Goal: Task Accomplishment & Management: Use online tool/utility

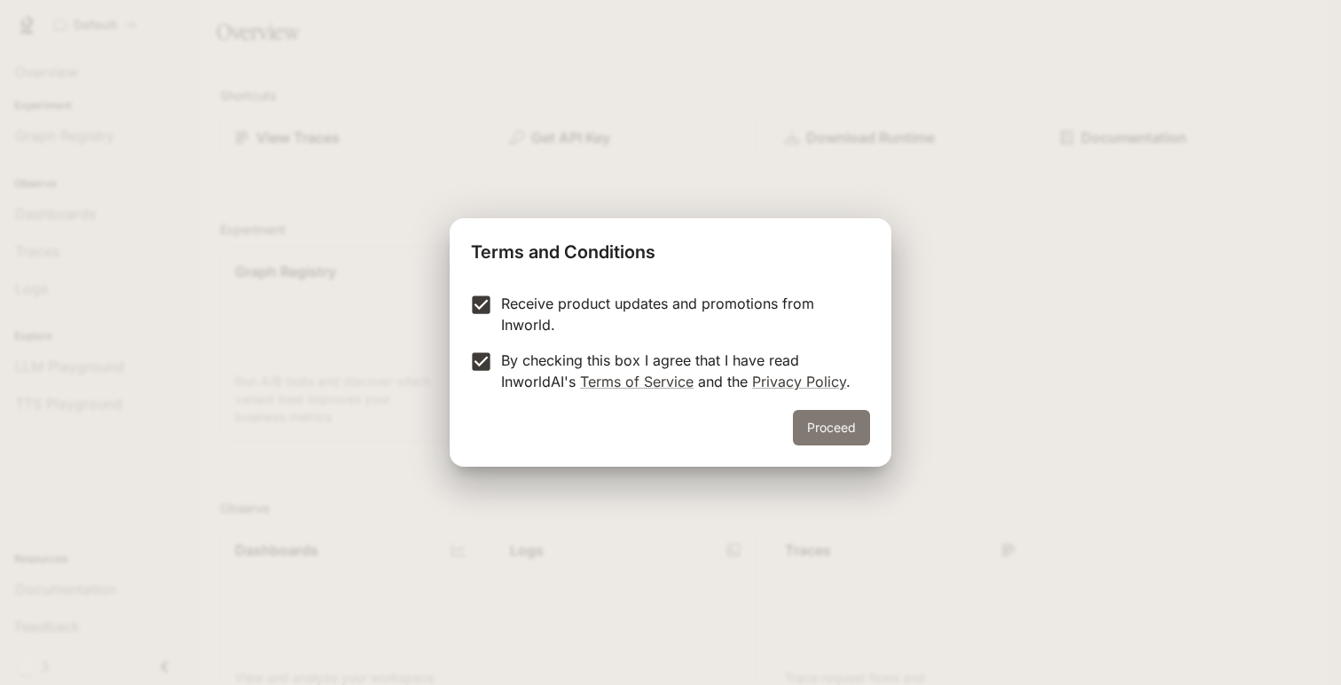
click at [837, 426] on button "Proceed" at bounding box center [831, 427] width 77 height 35
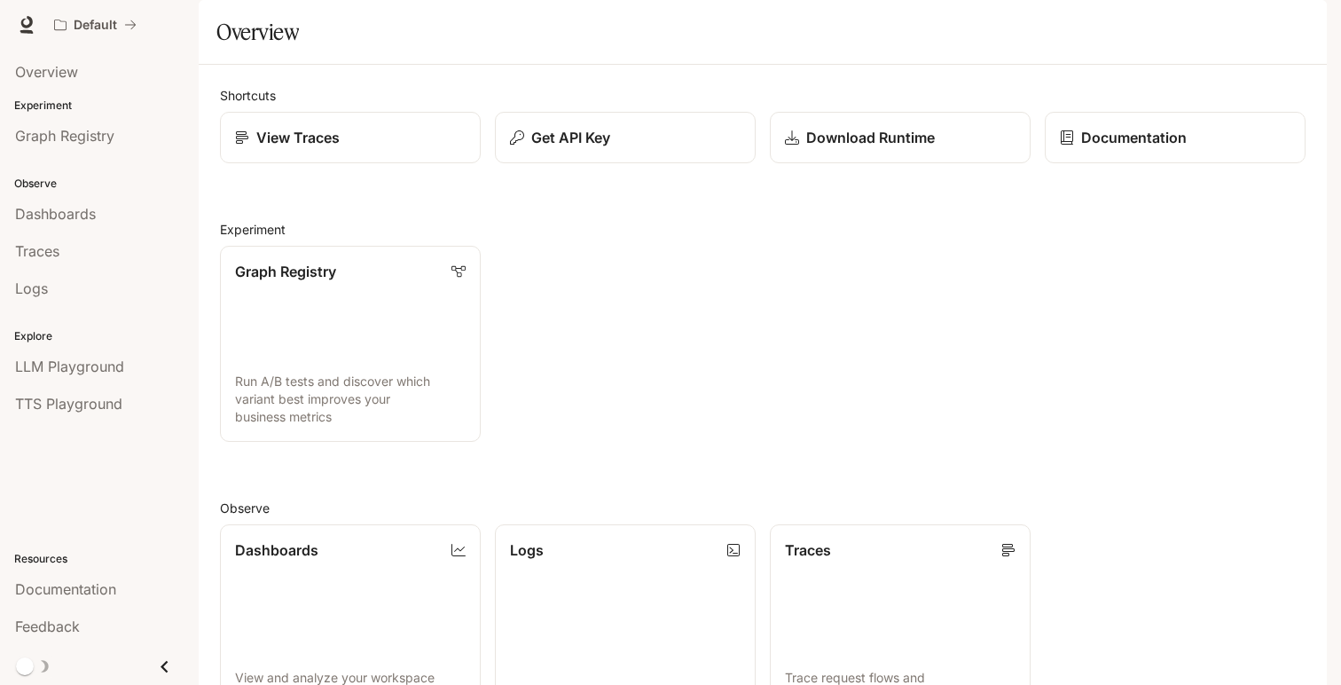
scroll to position [396, 0]
click at [633, 148] on div "Get API Key" at bounding box center [625, 137] width 233 height 21
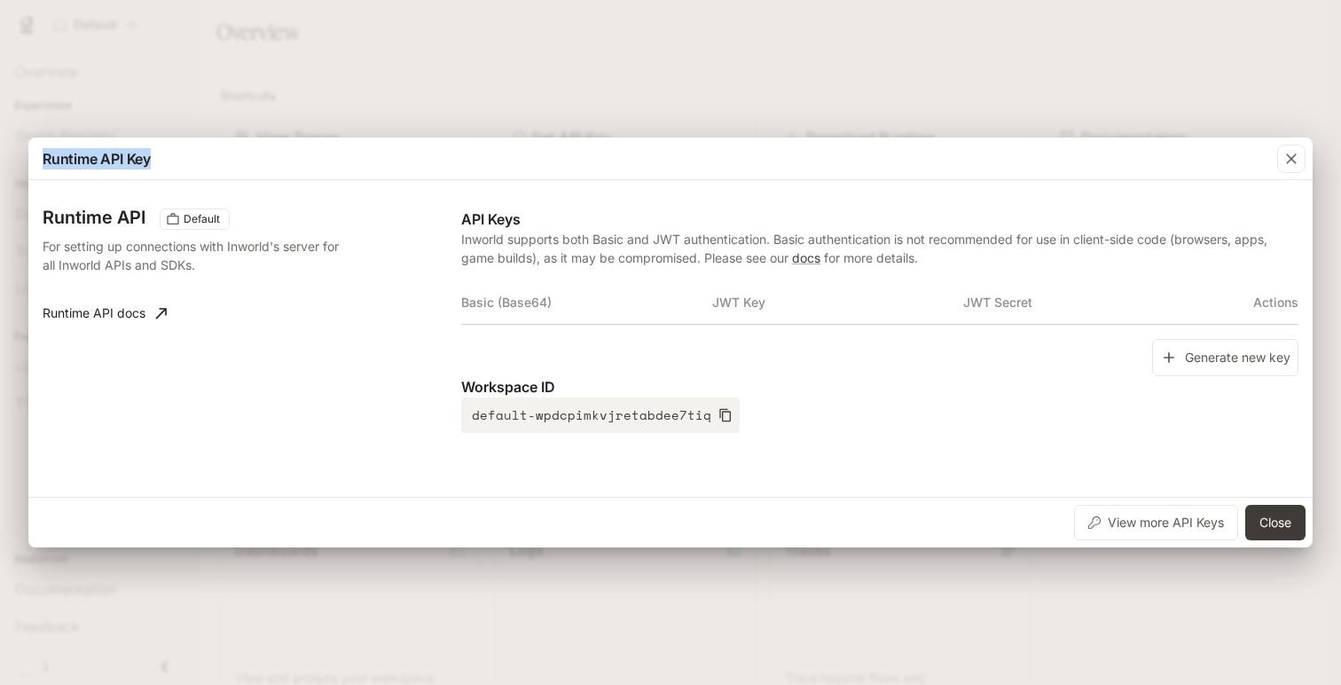
drag, startPoint x: 761, startPoint y: 163, endPoint x: 760, endPoint y: 79, distance: 84.2
click at [760, 79] on div "Runtime API Key Runtime API Default For setting up connections with Inworld's s…" at bounding box center [670, 342] width 1341 height 685
click at [1228, 356] on button "Generate new key" at bounding box center [1225, 358] width 146 height 38
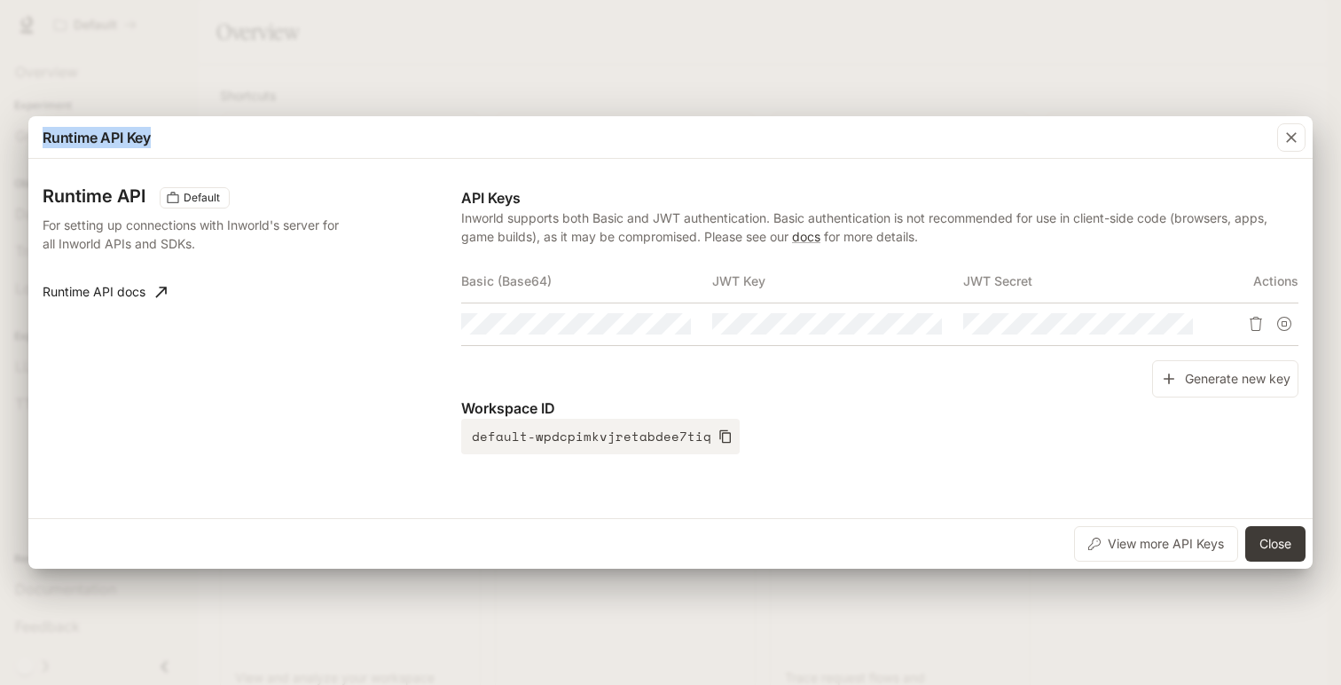
drag, startPoint x: 991, startPoint y: 132, endPoint x: 989, endPoint y: 74, distance: 58.6
click at [989, 74] on div "Runtime API Key Runtime API Default For setting up connections with Inworld's s…" at bounding box center [670, 342] width 1341 height 685
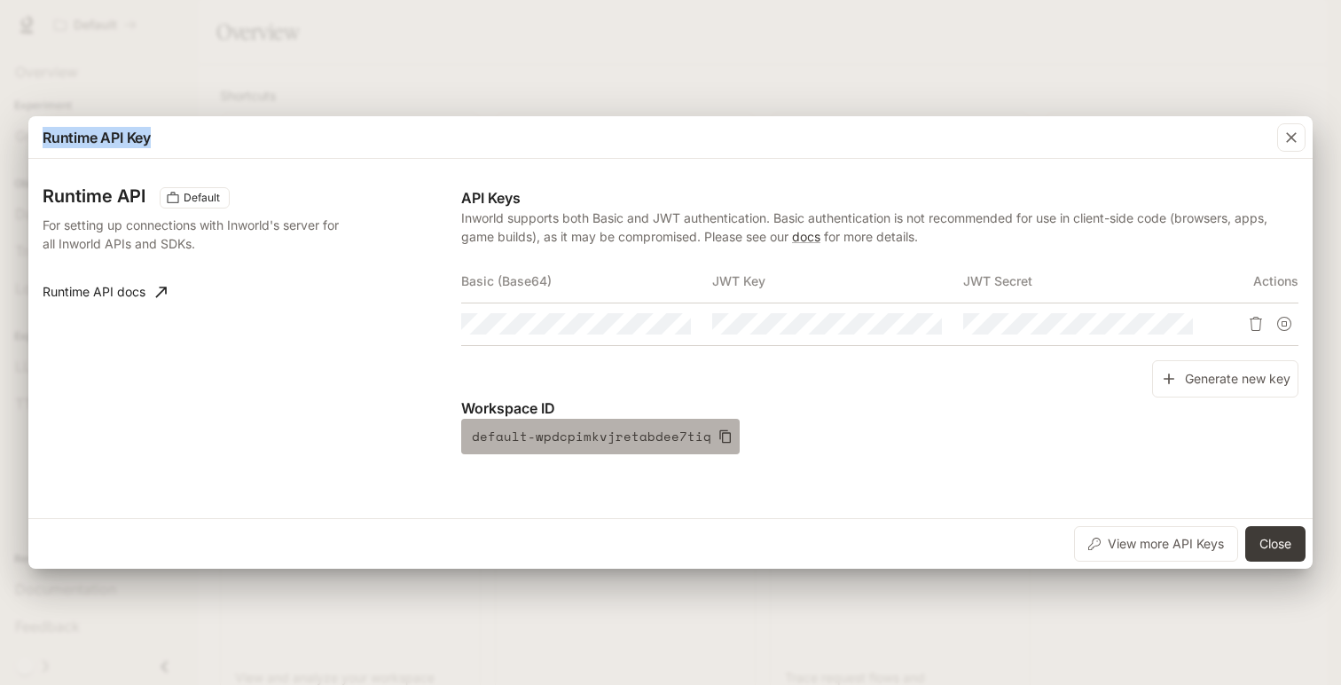
click at [719, 432] on icon "button" at bounding box center [725, 436] width 12 height 13
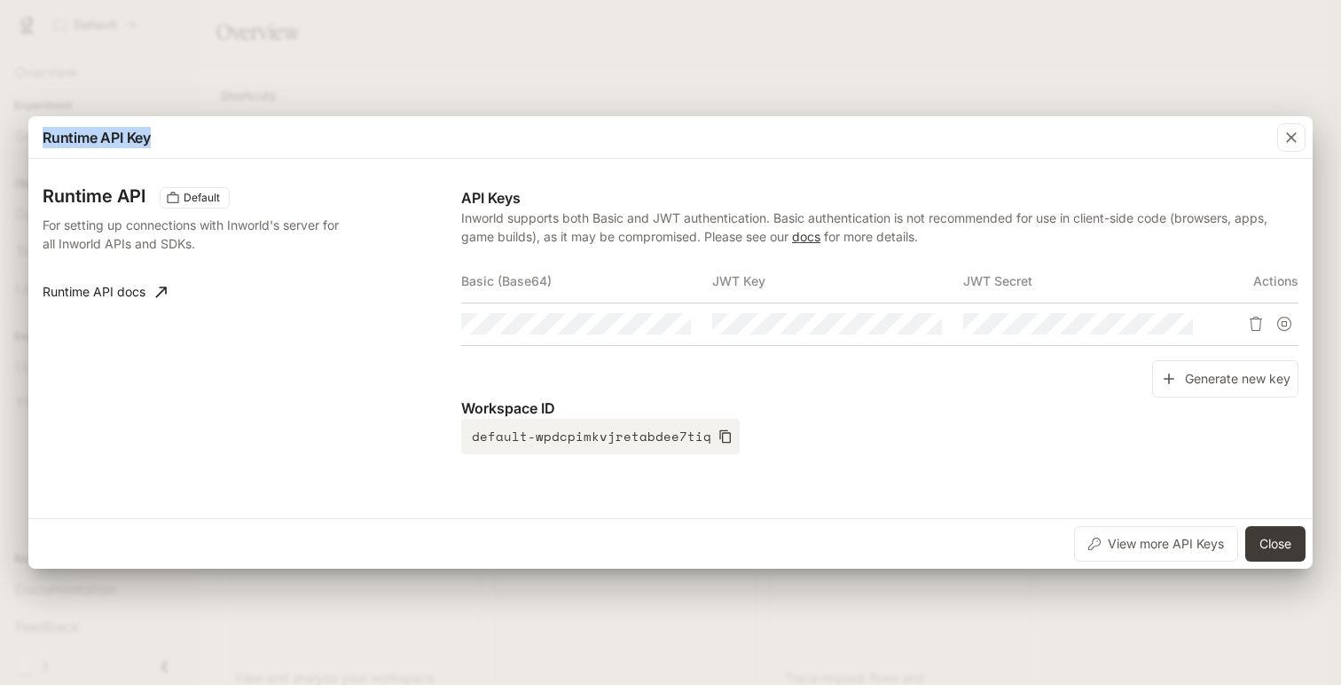
click at [807, 232] on link "docs" at bounding box center [806, 236] width 28 height 15
click at [677, 325] on icon "Copy Basic (Base64)" at bounding box center [676, 324] width 14 height 14
